Goal: Connect with others: Connect with other users

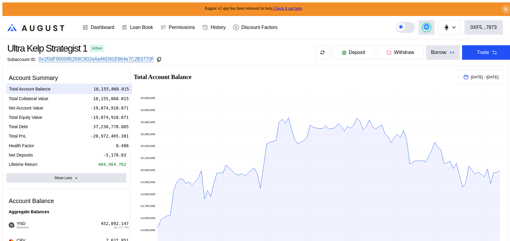
select select "*"
click at [491, 25] on div "0XF5...7873" at bounding box center [483, 27] width 26 height 5
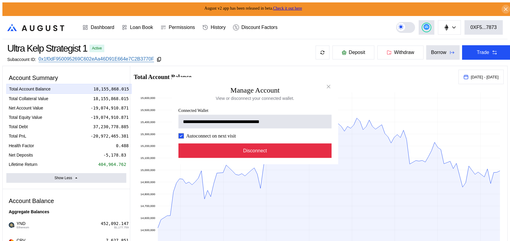
click at [273, 158] on button "Disconnect" at bounding box center [254, 150] width 153 height 14
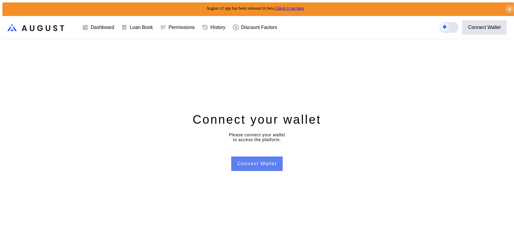
click at [261, 166] on button "Connect Wallet" at bounding box center [256, 163] width 51 height 14
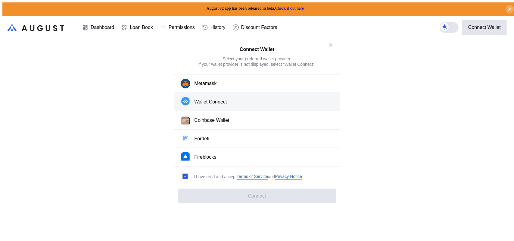
click at [213, 102] on button "Wallet Connect" at bounding box center [257, 102] width 166 height 18
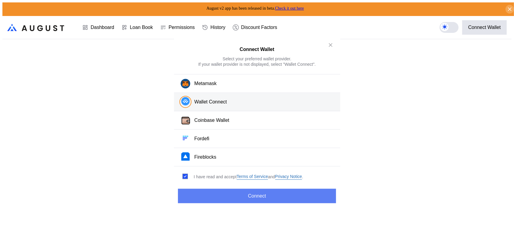
click at [281, 192] on button "Connect" at bounding box center [257, 196] width 158 height 14
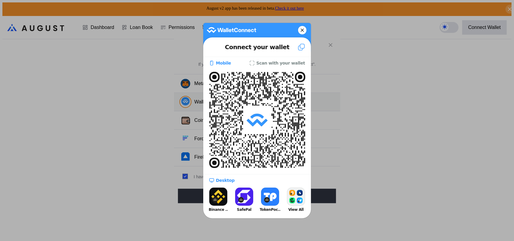
click at [303, 29] on icon at bounding box center [303, 30] width 4 height 8
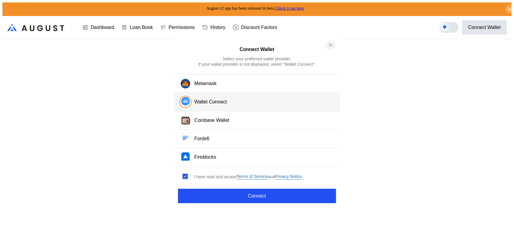
click at [331, 44] on icon "close modal" at bounding box center [331, 45] width 6 height 6
